Goal: Contribute content: Add original content to the website for others to see

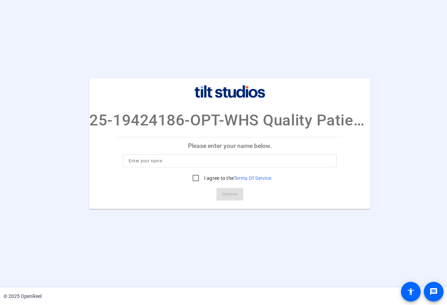
click at [149, 160] on input at bounding box center [230, 161] width 202 height 8
type input "[PERSON_NAME]"
click at [254, 179] on link "Terms Of Service" at bounding box center [253, 178] width 38 height 6
click at [197, 178] on input "I agree to the Terms Of Service" at bounding box center [196, 178] width 14 height 14
checkbox input "true"
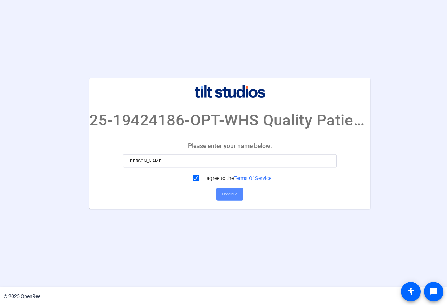
click at [230, 192] on span "Continue" at bounding box center [229, 194] width 15 height 11
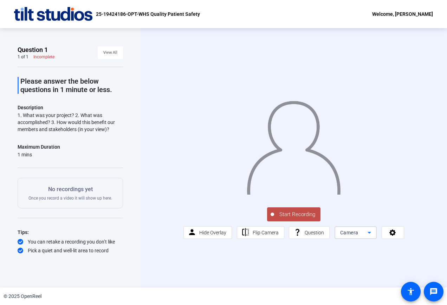
click at [368, 234] on icon at bounding box center [369, 232] width 8 height 8
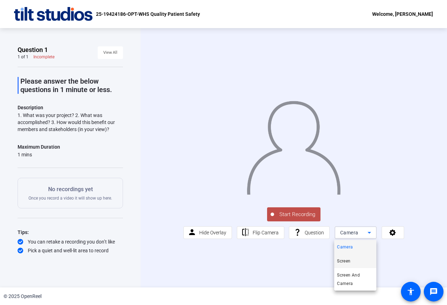
click at [347, 261] on span "Screen" at bounding box center [343, 261] width 13 height 8
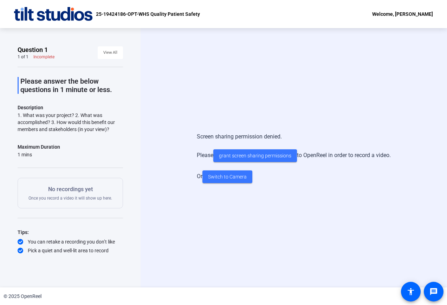
click at [219, 64] on div "Screen sharing permission denied. Please grant screen sharing permissions to Op…" at bounding box center [293, 157] width 306 height 259
click at [228, 176] on span "Switch to Camera" at bounding box center [227, 176] width 39 height 7
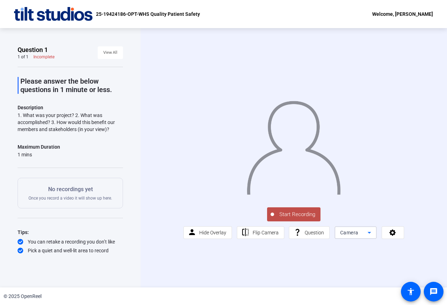
click at [367, 237] on icon at bounding box center [369, 232] width 8 height 8
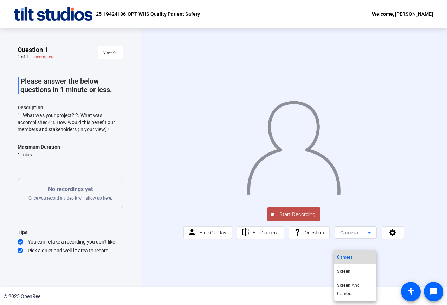
click at [348, 258] on span "Camera" at bounding box center [345, 257] width 16 height 8
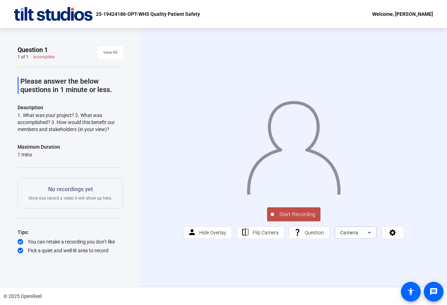
click at [368, 234] on icon at bounding box center [369, 233] width 4 height 2
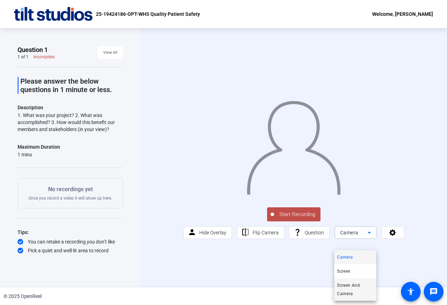
click at [347, 288] on span "Screen And Camera" at bounding box center [355, 289] width 37 height 17
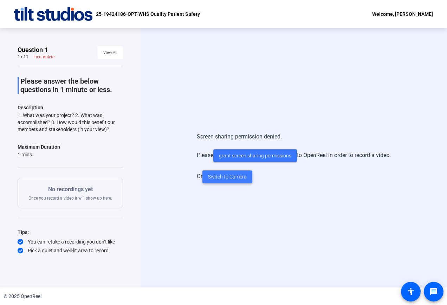
click at [226, 176] on span "Switch to Camera" at bounding box center [227, 176] width 39 height 7
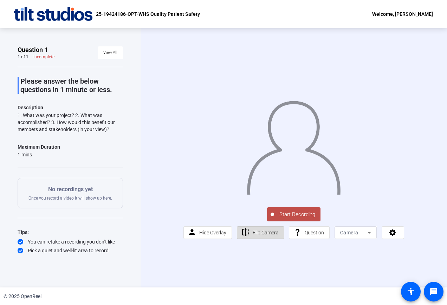
click at [263, 235] on span "Flip Camera" at bounding box center [265, 233] width 26 height 6
click at [222, 271] on div "Start Recording person Hide Overlay flip Flip Camera question_mark Question Cam…" at bounding box center [293, 157] width 306 height 259
click at [213, 235] on span "Hide Overlay" at bounding box center [212, 233] width 27 height 6
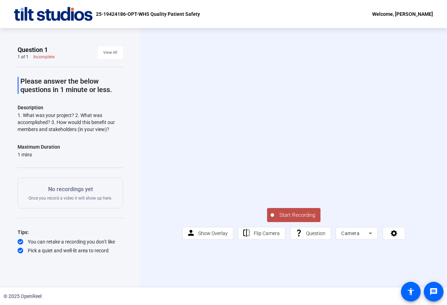
click at [294, 219] on span "Start Recording" at bounding box center [297, 215] width 46 height 8
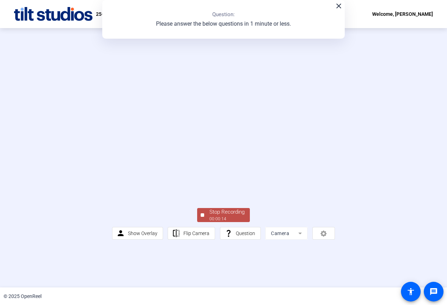
click at [219, 216] on div "Stop Recording" at bounding box center [226, 212] width 35 height 8
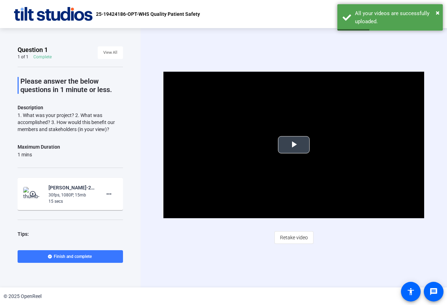
click at [294, 145] on span "Video Player" at bounding box center [294, 145] width 0 height 0
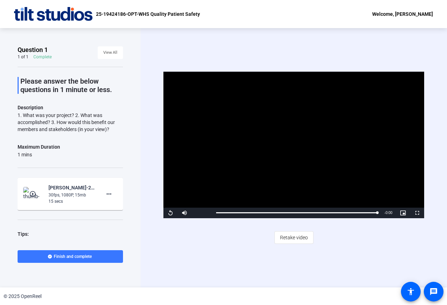
click at [262, 263] on div "Video Player is loading. Play Video Replay Mute Current Time 0:14 / Duration 0:…" at bounding box center [293, 157] width 306 height 259
click at [290, 266] on div "Video Player is loading. Play Video Replay Mute Current Time 0:14 / Duration 0:…" at bounding box center [293, 157] width 306 height 259
click at [288, 239] on span "Retake video" at bounding box center [294, 237] width 28 height 13
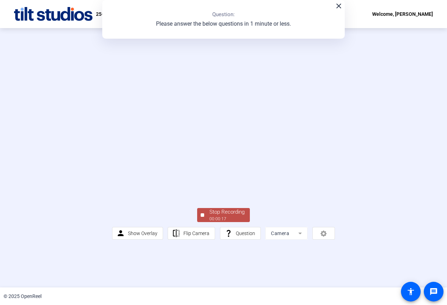
click at [224, 222] on div "00:00:17" at bounding box center [226, 219] width 35 height 6
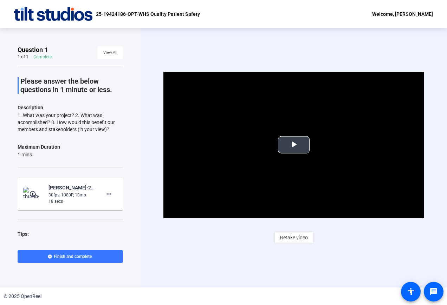
click at [294, 145] on span "Video Player" at bounding box center [294, 145] width 0 height 0
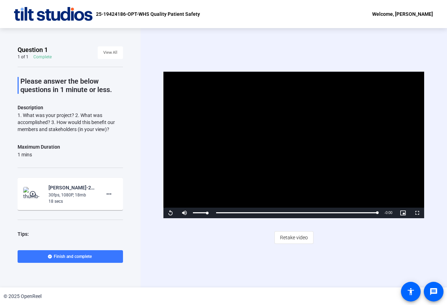
click at [210, 211] on div "Mute 100%" at bounding box center [194, 213] width 35 height 11
click at [206, 212] on div "Volume Level" at bounding box center [200, 212] width 14 height 1
click at [183, 213] on span "Video Player" at bounding box center [184, 213] width 14 height 0
click at [168, 213] on span "Video Player" at bounding box center [170, 213] width 14 height 0
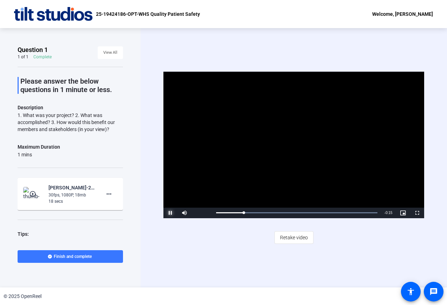
click at [168, 213] on span "Video Player" at bounding box center [170, 213] width 14 height 0
click at [138, 248] on div "Question 1 1 of 1 Complete View All Please answer the below questions in 1 minu…" at bounding box center [70, 157] width 140 height 259
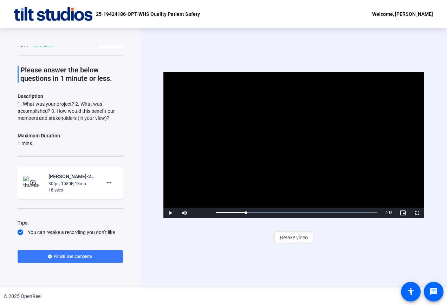
scroll to position [27, 0]
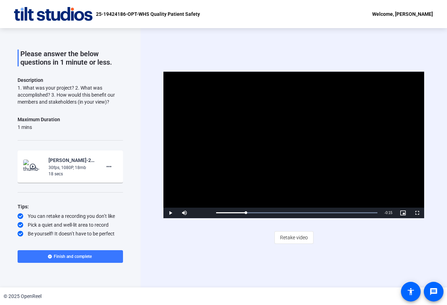
click at [239, 250] on div "Video Player is loading. Play Video Play Mute 100% Current Time 0:03 / Duration…" at bounding box center [293, 157] width 306 height 259
click at [446, 182] on html "Accessibility Screen-Reader Guide, Feedback, and Issue Reporting | New window 2…" at bounding box center [223, 152] width 447 height 305
click at [152, 55] on div "Video Player is loading. Play Video Play Mute 100% Current Time 0:03 / Duration…" at bounding box center [293, 157] width 306 height 259
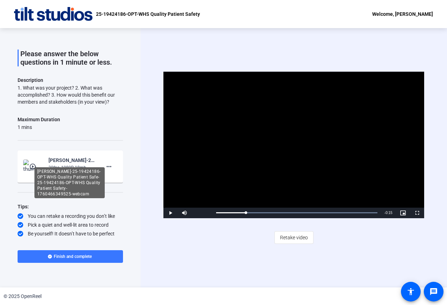
click at [61, 162] on div "[PERSON_NAME]-25-19424186-OPT-WHS Quality Patient Safe-25-19424186-OPT-WHS Qual…" at bounding box center [71, 160] width 47 height 8
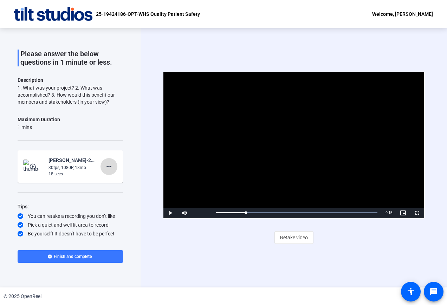
click at [105, 167] on mat-icon "more_horiz" at bounding box center [109, 166] width 8 height 8
click at [107, 182] on span "Delete clip" at bounding box center [117, 181] width 28 height 8
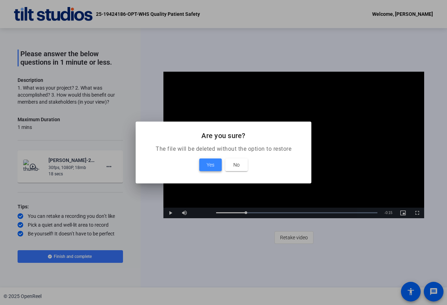
click at [214, 166] on span "Yes" at bounding box center [210, 164] width 8 height 8
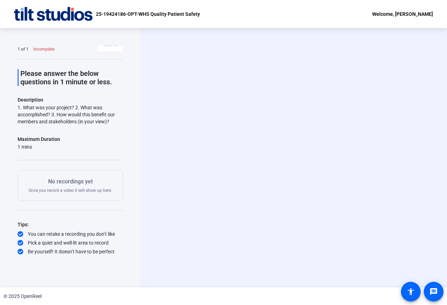
scroll to position [8, 0]
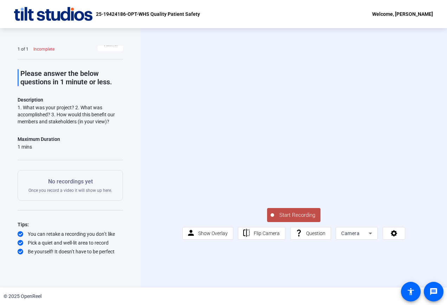
click at [281, 253] on div "Start Recording person Show Overlay flip Flip Camera question_mark Question Cam…" at bounding box center [293, 157] width 306 height 259
click at [396, 236] on icon at bounding box center [394, 232] width 8 height 7
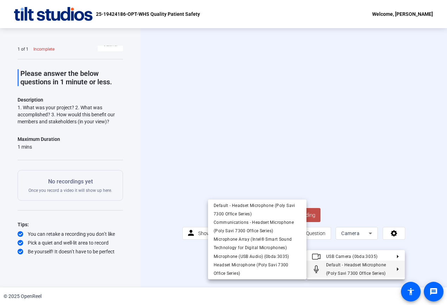
click at [346, 263] on span "Default - Headset Microphone (Poly Savi 7300 Office Series)" at bounding box center [356, 268] width 60 height 13
click at [346, 266] on span "Default - Headset Microphone (Poly Savi 7300 Office Series)" at bounding box center [356, 268] width 60 height 13
click at [237, 242] on span "Microphone Array (Intel® Smart Sound Technology for Digital Microphones)" at bounding box center [256, 243] width 87 height 17
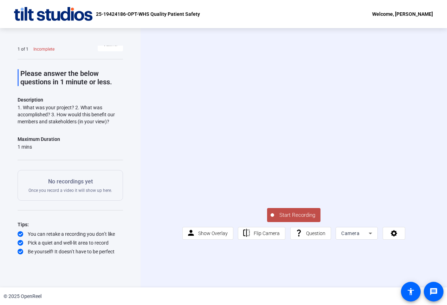
click at [296, 219] on span "Start Recording" at bounding box center [297, 215] width 46 height 8
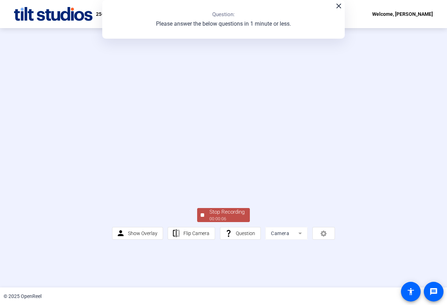
click at [217, 222] on div "00:00:06" at bounding box center [226, 219] width 35 height 6
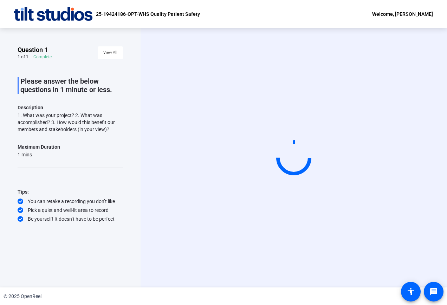
scroll to position [0, 0]
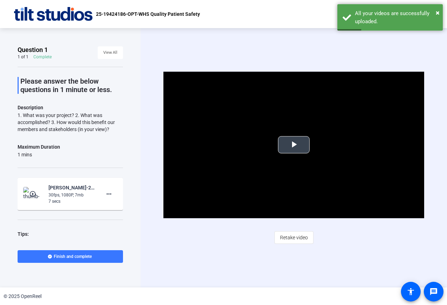
click at [294, 145] on span "Video Player" at bounding box center [294, 145] width 0 height 0
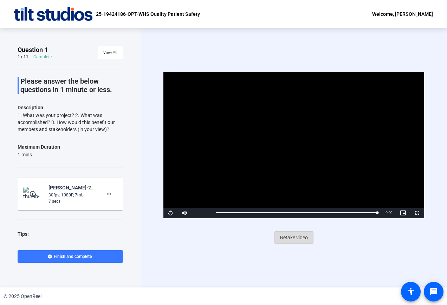
click at [290, 238] on span "Retake video" at bounding box center [294, 237] width 28 height 13
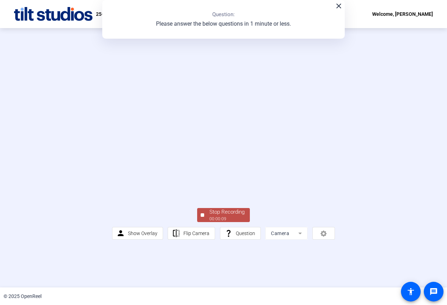
click at [215, 216] on div "Stop Recording" at bounding box center [226, 212] width 35 height 8
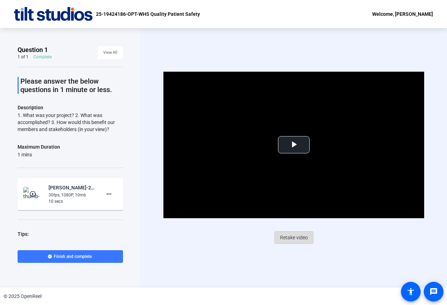
click at [291, 236] on span "Retake video" at bounding box center [294, 237] width 28 height 13
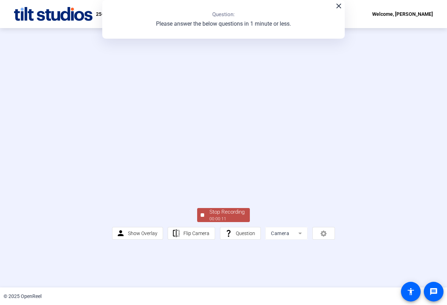
click at [219, 216] on div "Stop Recording" at bounding box center [226, 212] width 35 height 8
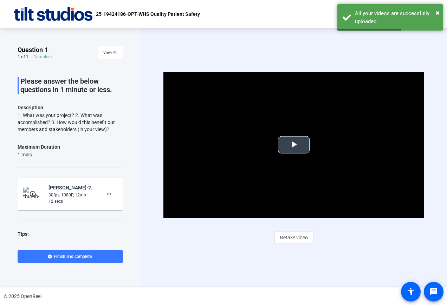
click at [294, 145] on span "Video Player" at bounding box center [294, 145] width 0 height 0
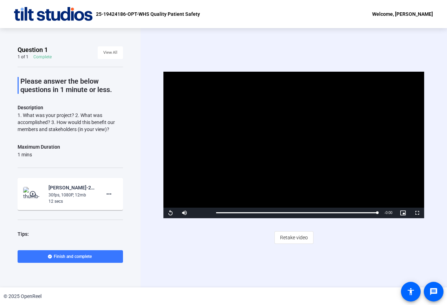
click at [269, 272] on div "Video Player is loading. Play Video Replay Mute Current Time 0:11 / Duration 0:…" at bounding box center [293, 157] width 306 height 259
click at [292, 237] on span "Retake video" at bounding box center [294, 237] width 28 height 13
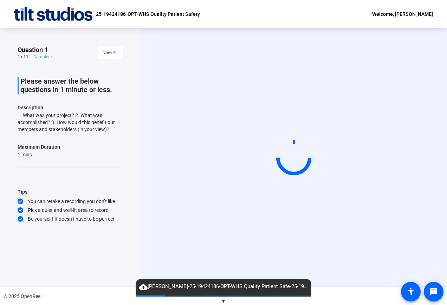
click at [265, 244] on div "Start Recording" at bounding box center [293, 157] width 306 height 259
click at [224, 302] on span "▼" at bounding box center [223, 301] width 5 height 6
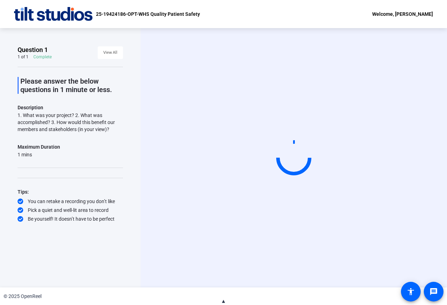
click at [223, 302] on span "▲" at bounding box center [223, 301] width 5 height 6
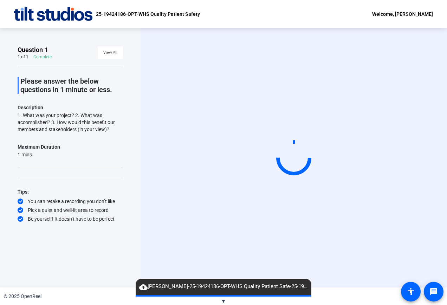
click at [242, 253] on div "Start Recording" at bounding box center [293, 157] width 306 height 259
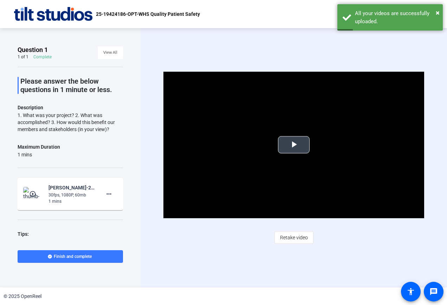
click at [294, 145] on span "Video Player" at bounding box center [294, 145] width 0 height 0
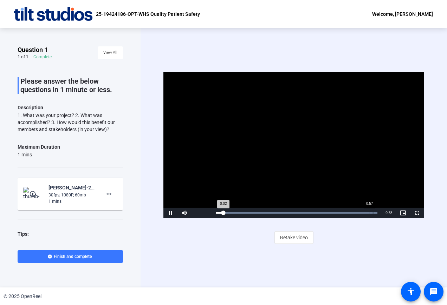
click at [369, 212] on div "Loaded : 100.00% 0:57 0:02" at bounding box center [296, 213] width 161 height 2
click at [291, 239] on span "Retake video" at bounding box center [294, 237] width 28 height 13
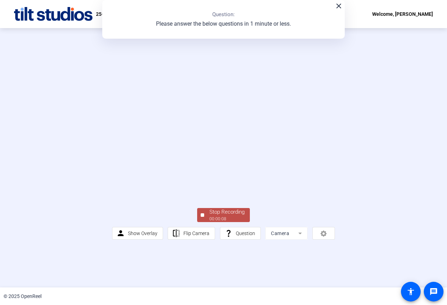
click at [218, 216] on div "Stop Recording" at bounding box center [226, 212] width 35 height 8
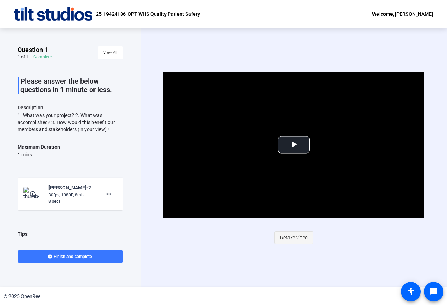
click at [292, 236] on span "Retake video" at bounding box center [294, 237] width 28 height 13
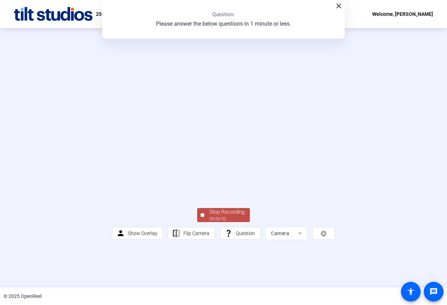
click at [216, 216] on div "Stop Recording" at bounding box center [226, 212] width 35 height 8
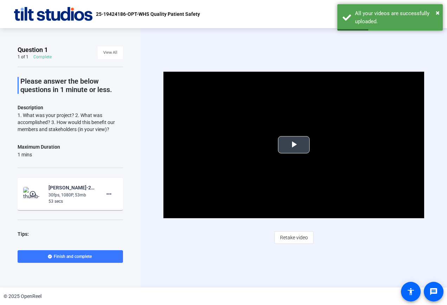
click at [294, 145] on span "Video Player" at bounding box center [294, 145] width 0 height 0
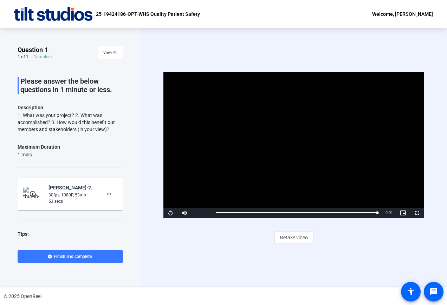
click at [373, 256] on div "Video Player is loading. Play Video Replay Mute Current Time 0:52 / Duration 0:…" at bounding box center [293, 157] width 306 height 259
click at [388, 266] on div "Video Player is loading. Play Video Replay Mute Current Time 0:52 / Duration 0:…" at bounding box center [293, 157] width 306 height 259
click at [108, 192] on mat-icon "more_horiz" at bounding box center [109, 194] width 8 height 8
click at [108, 209] on span "Delete clip" at bounding box center [117, 208] width 28 height 8
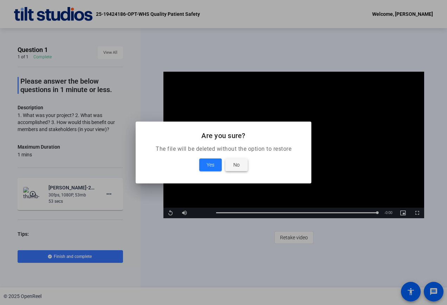
click at [237, 167] on span "No" at bounding box center [236, 164] width 6 height 8
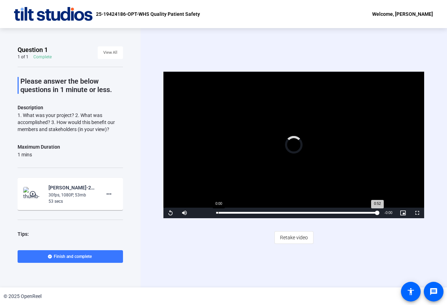
click at [218, 213] on div "0:00" at bounding box center [218, 213] width 0 height 2
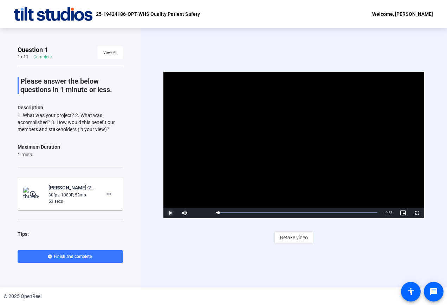
click at [170, 213] on span "Video Player" at bounding box center [170, 213] width 14 height 0
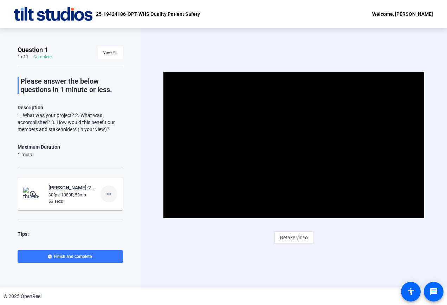
click at [105, 193] on mat-icon "more_horiz" at bounding box center [109, 194] width 8 height 8
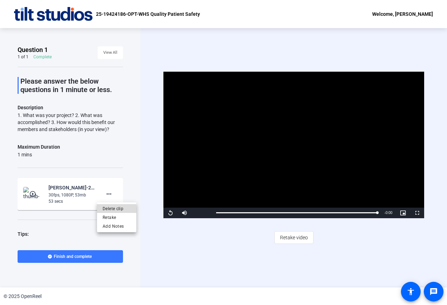
click at [113, 207] on span "Delete clip" at bounding box center [117, 208] width 28 height 8
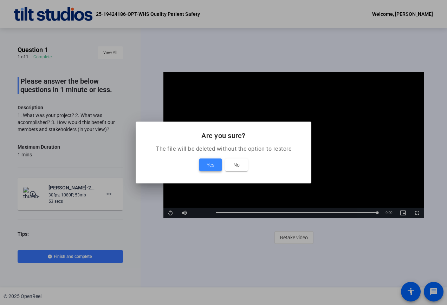
click at [212, 166] on span "Yes" at bounding box center [210, 164] width 8 height 8
